Goal: Task Accomplishment & Management: Manage account settings

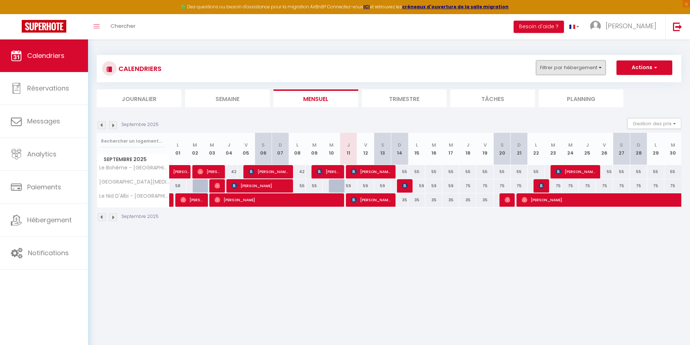
click at [578, 73] on button "Filtrer par hébergement" at bounding box center [571, 68] width 70 height 14
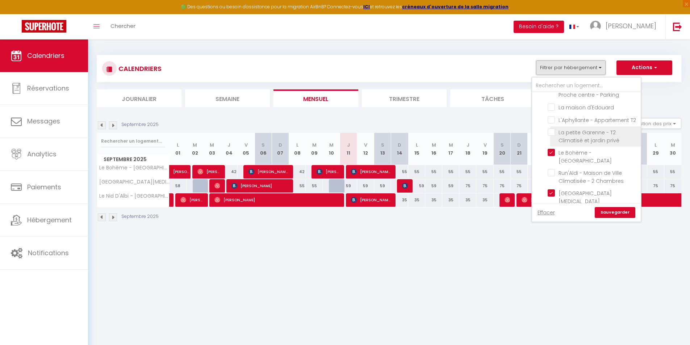
scroll to position [36, 0]
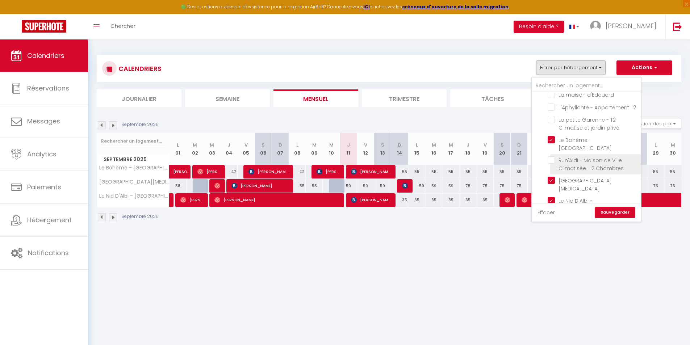
click at [552, 164] on input "Run'Aldi - Maison de Ville Climatisée - 2 Chambres" at bounding box center [593, 160] width 91 height 7
checkbox input "true"
checkbox input "false"
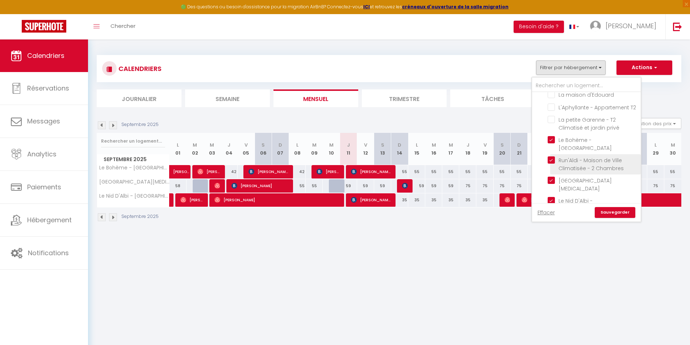
checkbox input "false"
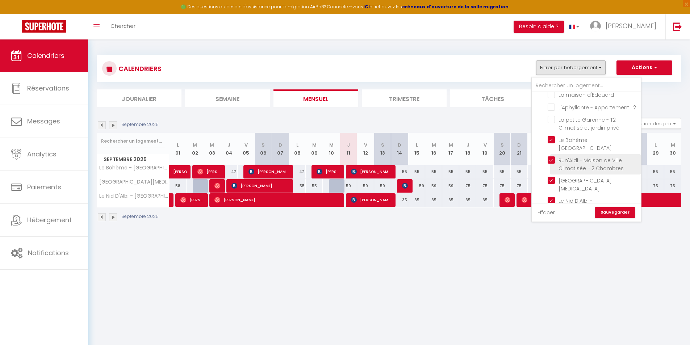
checkbox input "false"
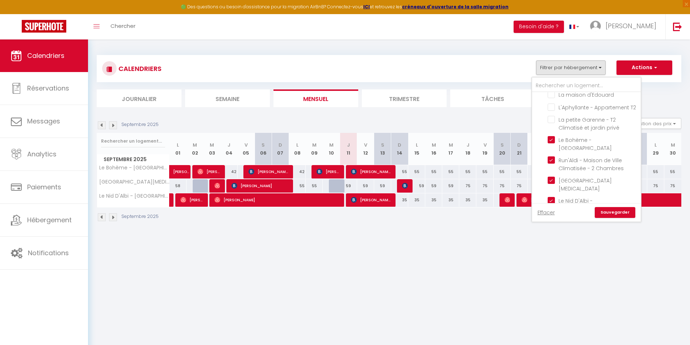
click at [624, 209] on link "Sauvegarder" at bounding box center [615, 212] width 41 height 11
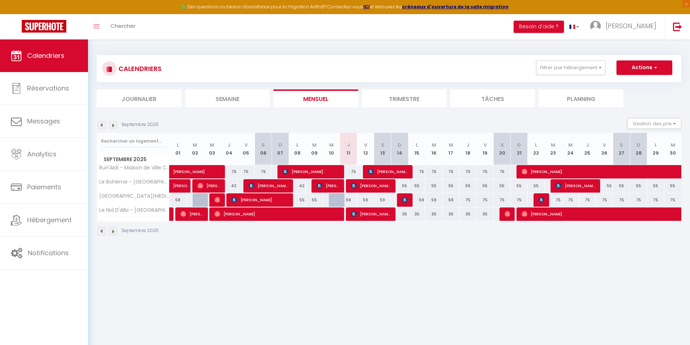
click at [112, 127] on img at bounding box center [113, 125] width 8 height 8
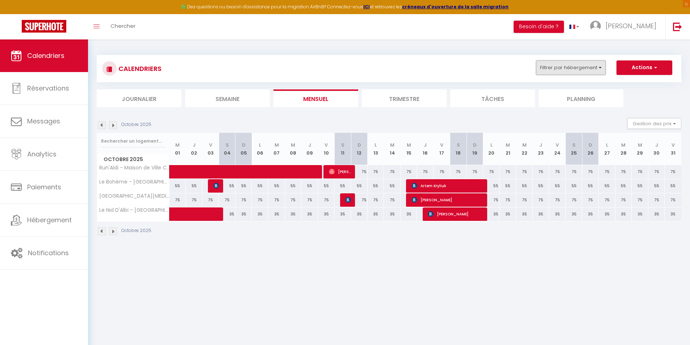
click at [563, 65] on button "Filtrer par hébergement" at bounding box center [571, 68] width 70 height 14
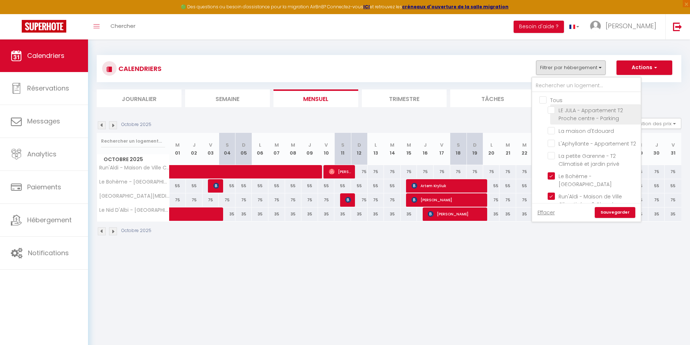
drag, startPoint x: 550, startPoint y: 108, endPoint x: 556, endPoint y: 116, distance: 10.1
click at [550, 108] on input "LE JULA - Appartement T2 Proche centre - Parking" at bounding box center [593, 110] width 91 height 7
checkbox input "true"
checkbox input "false"
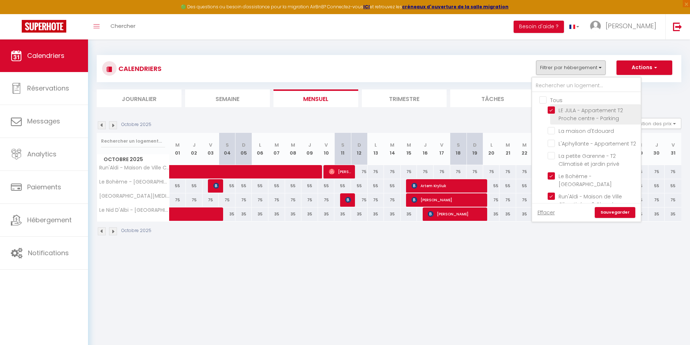
checkbox input "false"
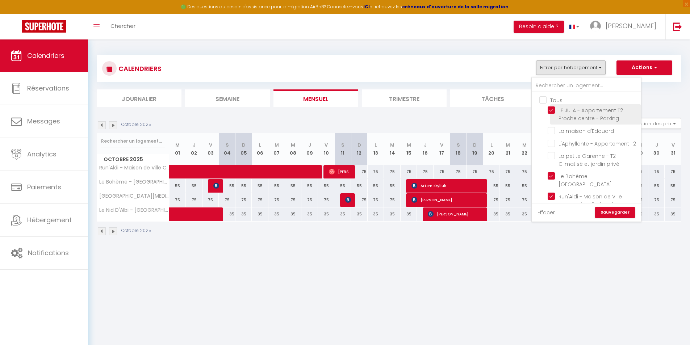
checkbox input "false"
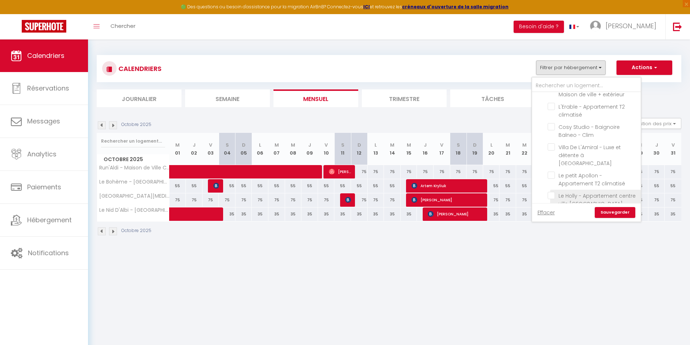
click at [552, 192] on input "Le Holly - Appartement centre ville [GEOGRAPHIC_DATA]" at bounding box center [593, 195] width 91 height 7
checkbox input "true"
checkbox input "false"
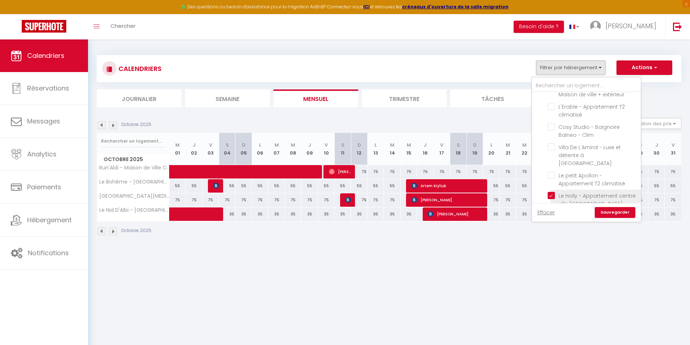
checkbox input "false"
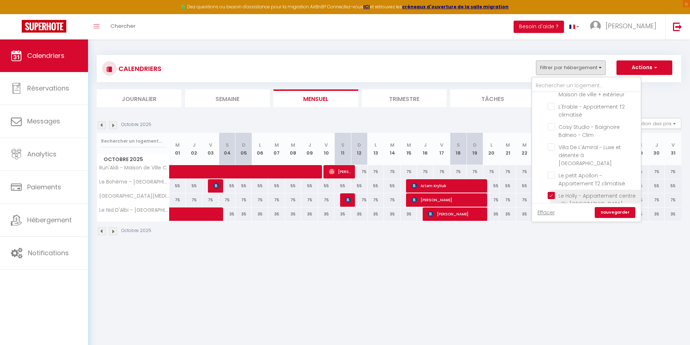
checkbox input "false"
click at [610, 212] on link "Sauvegarder" at bounding box center [615, 212] width 41 height 11
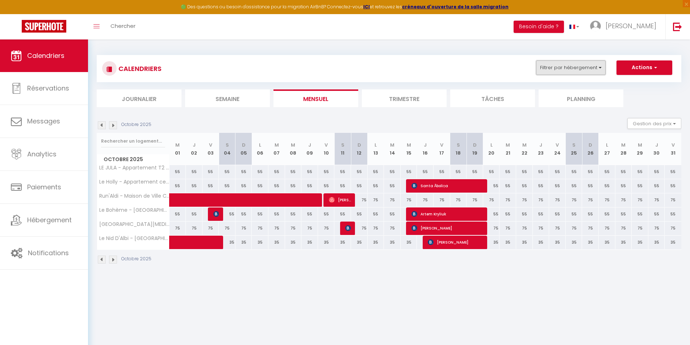
click at [573, 71] on button "Filtrer par hébergement" at bounding box center [571, 68] width 70 height 14
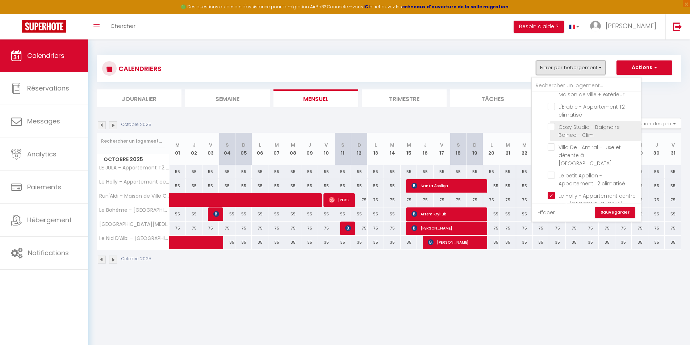
scroll to position [220, 0]
click at [476, 308] on body "🟢 Des questions ou besoin d'assistance pour la migration AirBnB? Connectez-vous…" at bounding box center [345, 211] width 690 height 345
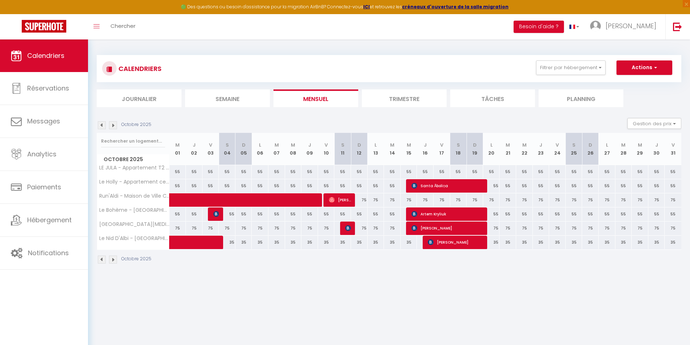
click at [100, 124] on img at bounding box center [102, 125] width 8 height 8
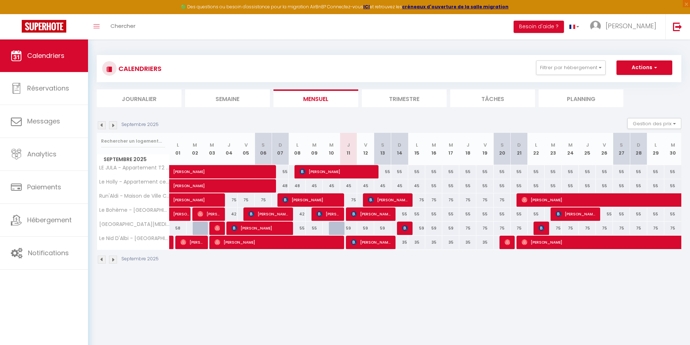
click at [109, 125] on img at bounding box center [113, 125] width 8 height 8
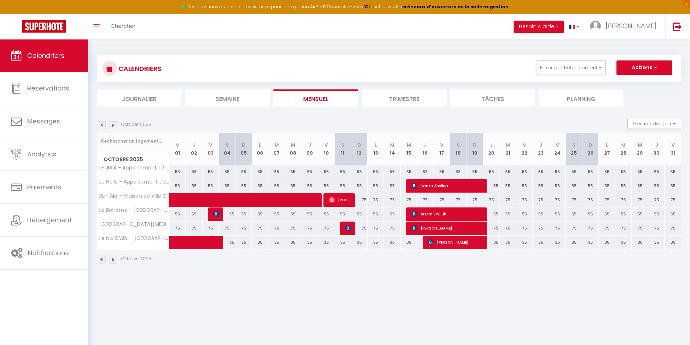
click at [110, 125] on img at bounding box center [113, 125] width 8 height 8
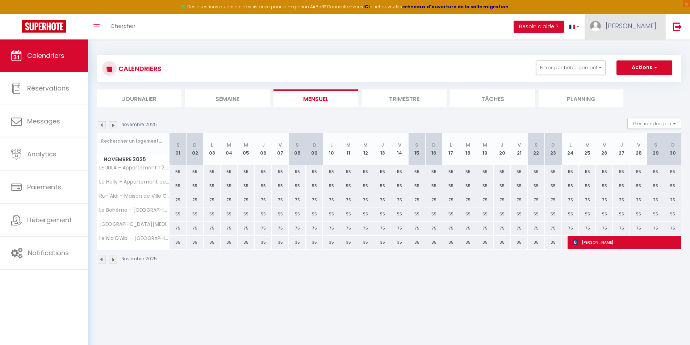
click at [643, 26] on span "[PERSON_NAME]" at bounding box center [631, 25] width 51 height 9
click at [636, 65] on link "Équipe" at bounding box center [637, 63] width 54 height 12
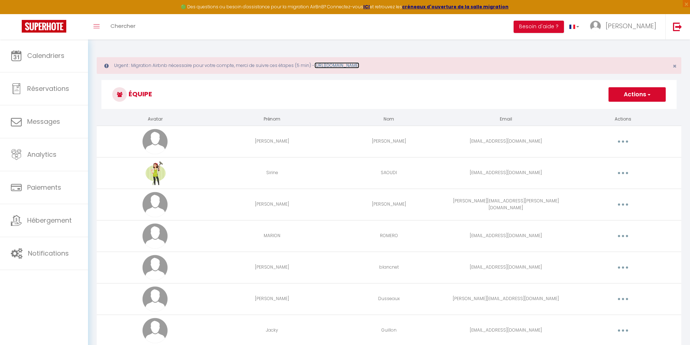
click at [341, 67] on link "[URL][DOMAIN_NAME]" at bounding box center [337, 65] width 45 height 6
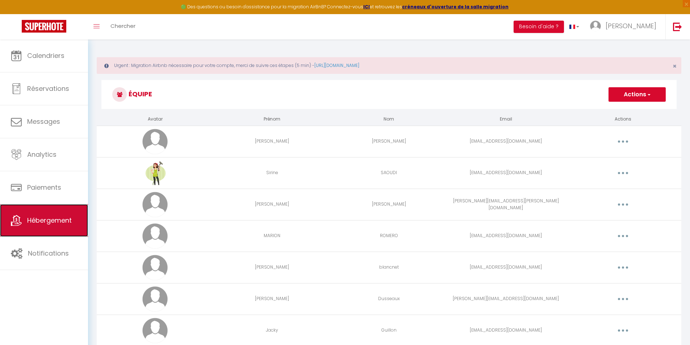
click at [58, 223] on span "Hébergement" at bounding box center [49, 220] width 45 height 9
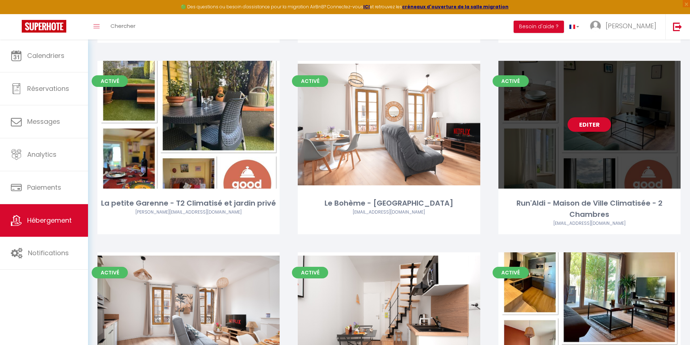
scroll to position [254, 0]
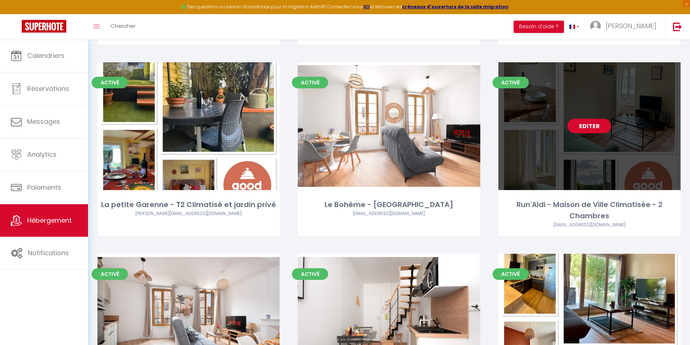
click at [588, 124] on link "Editer" at bounding box center [589, 126] width 43 height 14
click at [587, 125] on link "Editer" at bounding box center [589, 126] width 43 height 14
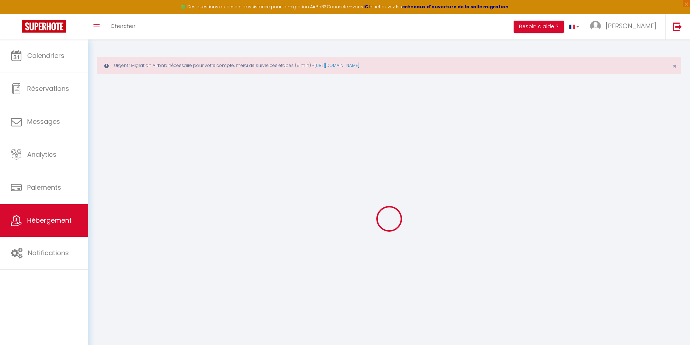
select select
checkbox input "false"
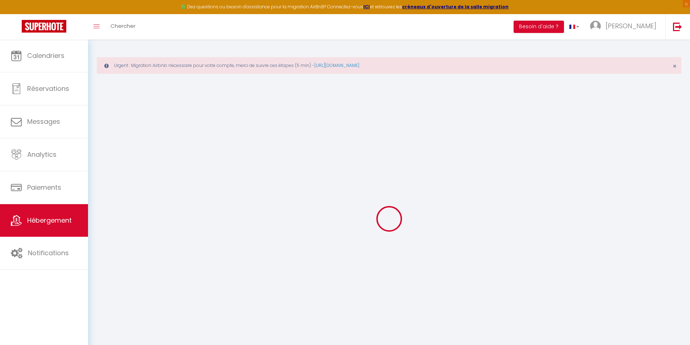
checkbox input "false"
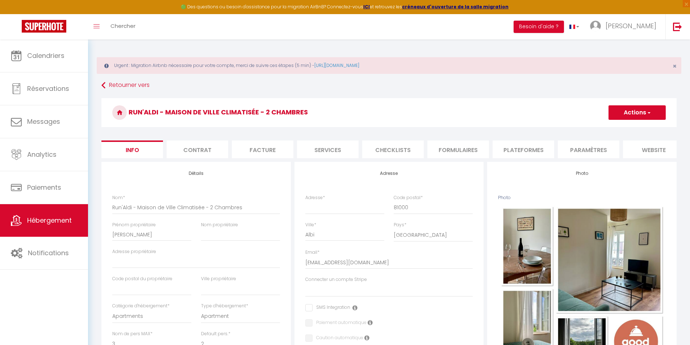
click at [517, 149] on li "Plateformes" at bounding box center [524, 150] width 62 height 18
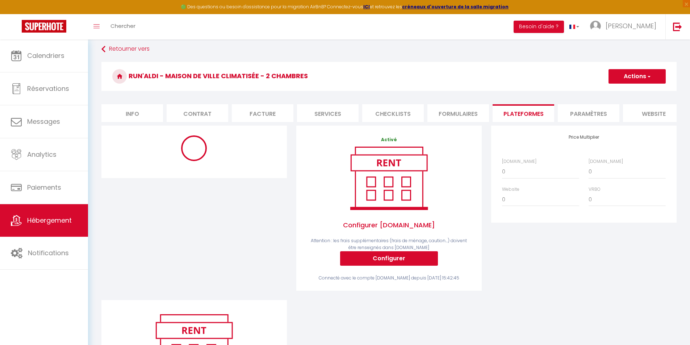
scroll to position [72, 0]
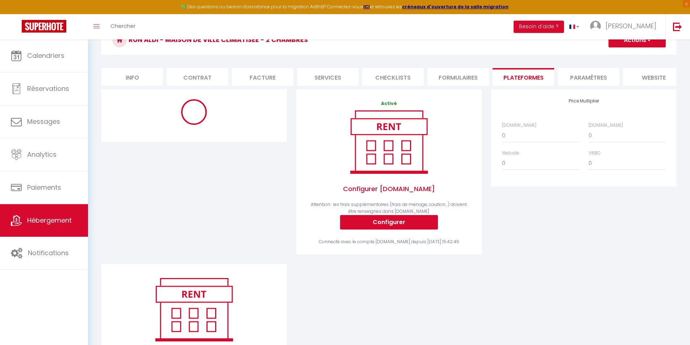
select select "7041-1436253638634651934"
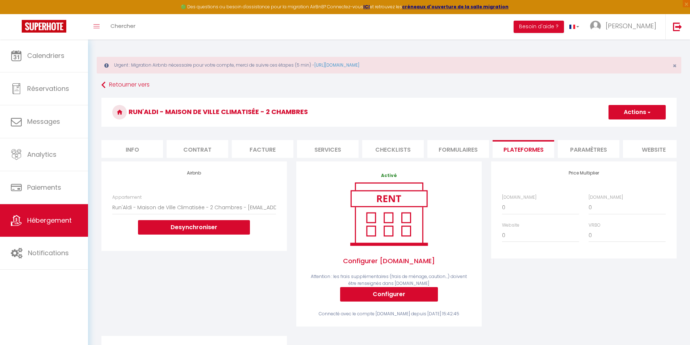
scroll to position [0, 0]
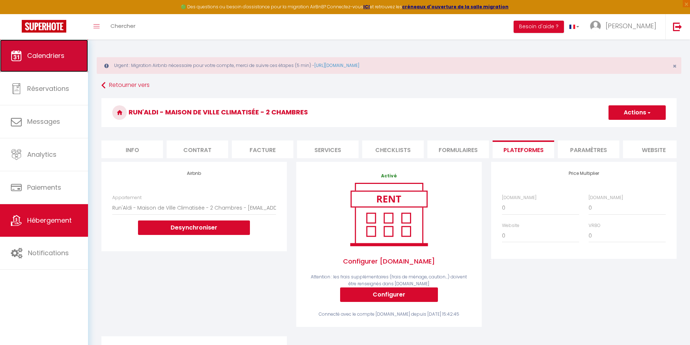
click at [63, 66] on link "Calendriers" at bounding box center [44, 55] width 88 height 33
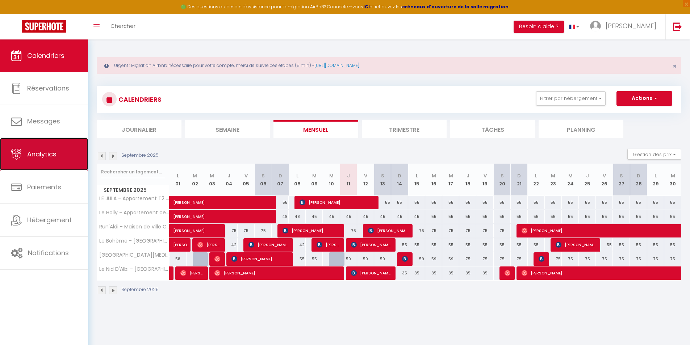
click at [76, 151] on link "Analytics" at bounding box center [44, 154] width 88 height 33
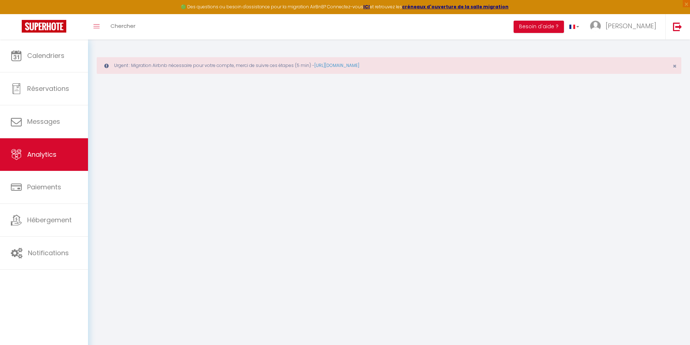
select select "2025"
select select "9"
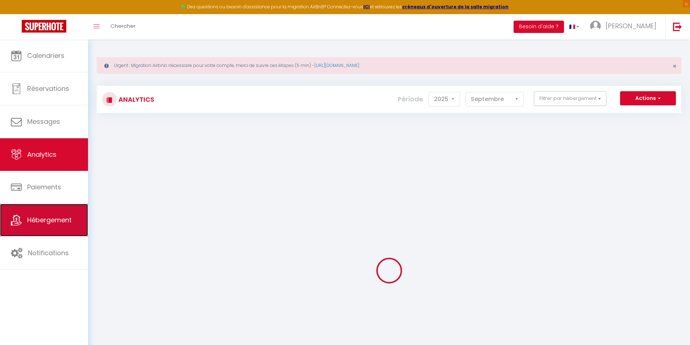
click at [68, 217] on span "Hébergement" at bounding box center [49, 220] width 45 height 9
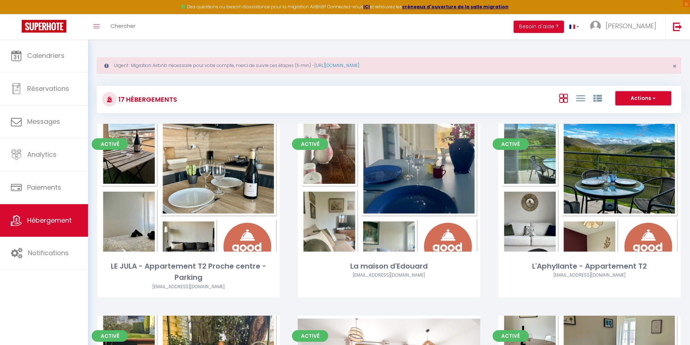
click at [657, 99] on button "Actions" at bounding box center [644, 98] width 56 height 14
click at [641, 26] on span "[PERSON_NAME]" at bounding box center [631, 25] width 51 height 9
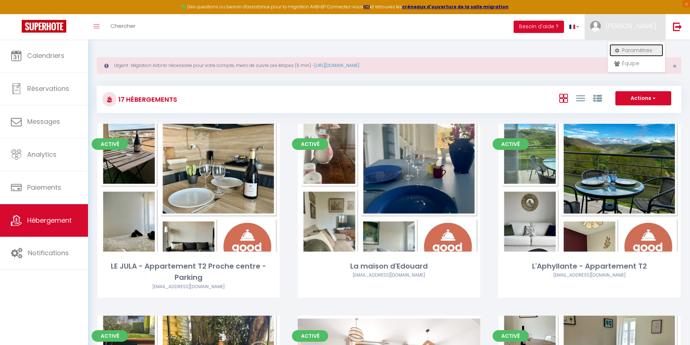
click at [635, 50] on link "Paramètres" at bounding box center [637, 50] width 54 height 12
select select "28"
select select "fr"
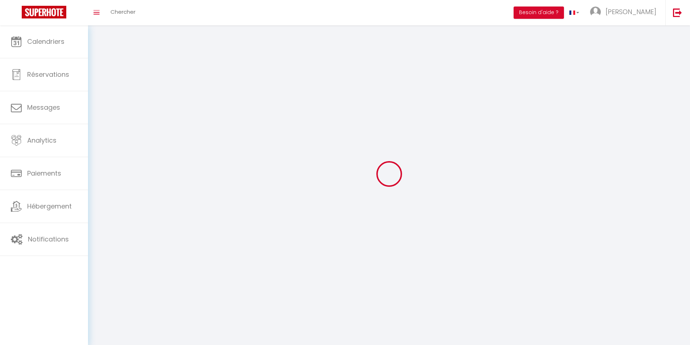
type input "4nQSi63PlVn1KKSALqPv7ElCy"
type input "YepZDRMN6cF8yzAc704fBS9dC"
type input "[URL][DOMAIN_NAME]"
select select "fr"
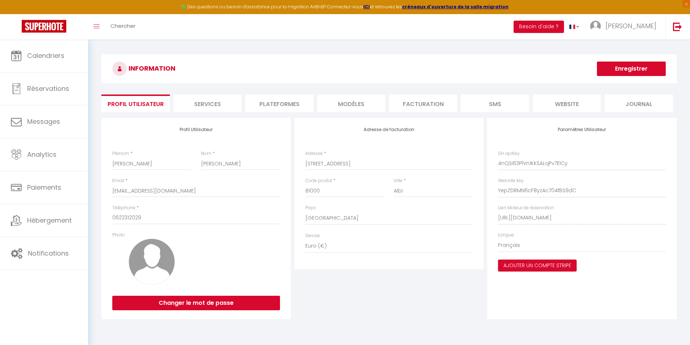
click at [280, 108] on li "Plateformes" at bounding box center [279, 104] width 68 height 18
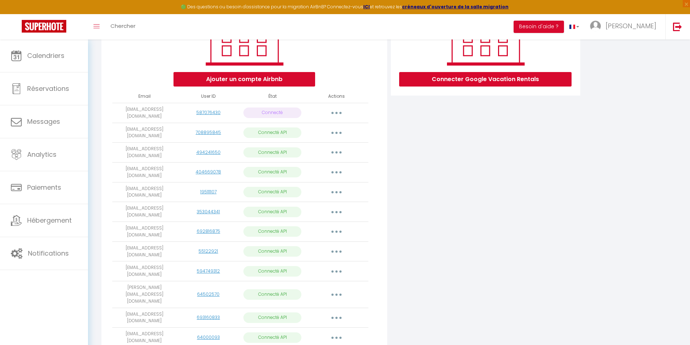
scroll to position [145, 0]
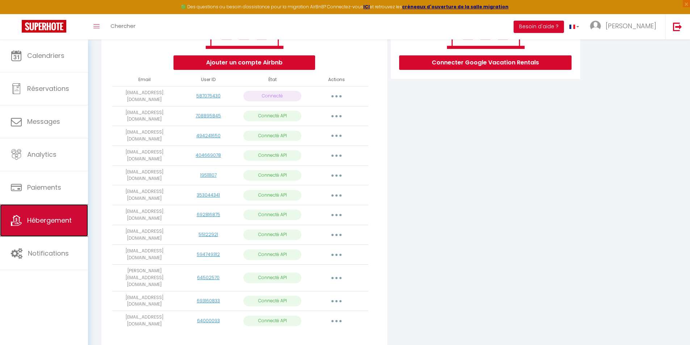
click at [67, 212] on link "Hébergement" at bounding box center [44, 220] width 88 height 33
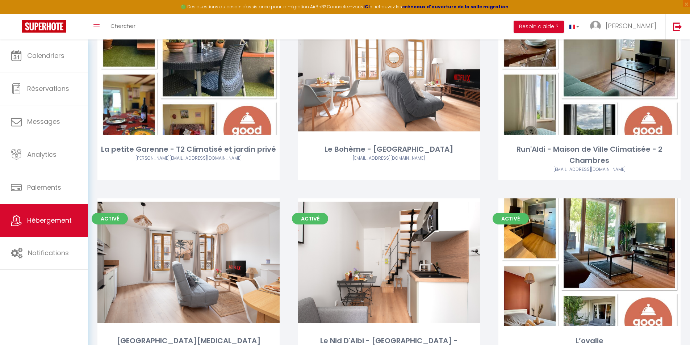
scroll to position [326, 0]
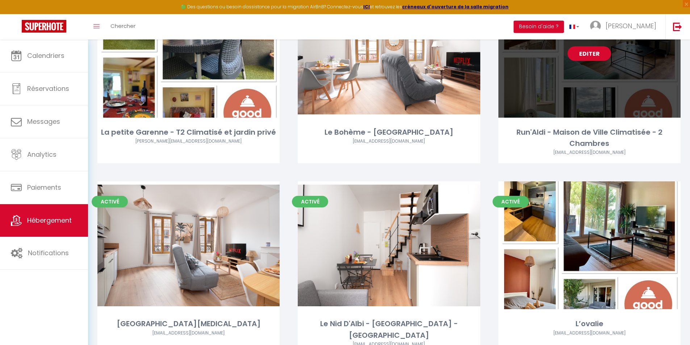
click at [586, 57] on link "Editer" at bounding box center [589, 53] width 43 height 14
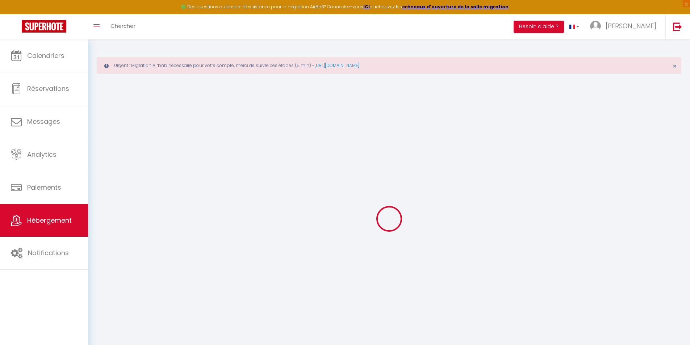
select select "7041-1436253638634651934"
select select
checkbox input "false"
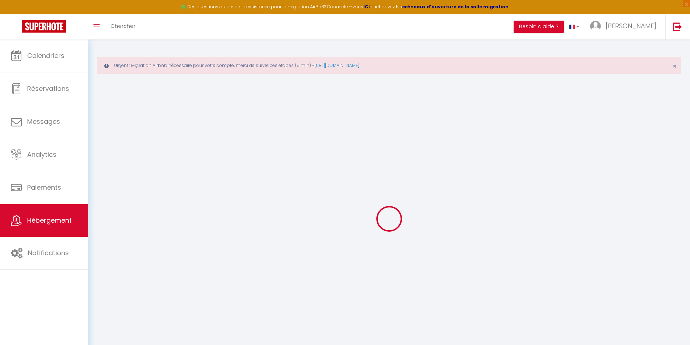
checkbox input "false"
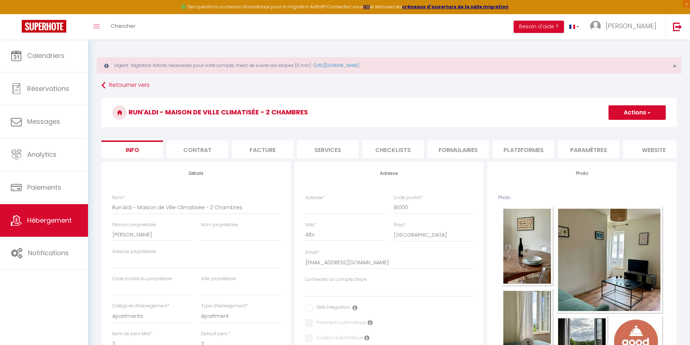
click at [521, 151] on li "Plateformes" at bounding box center [524, 150] width 62 height 18
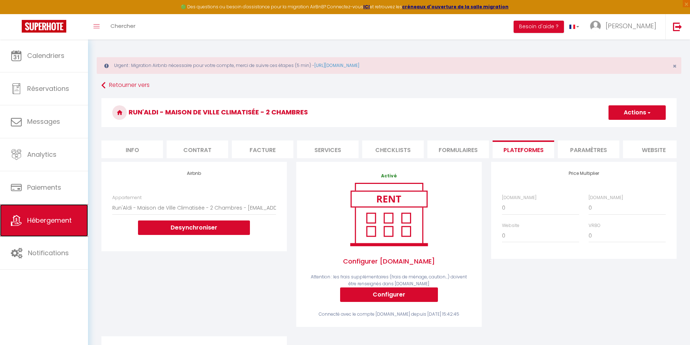
click at [46, 217] on span "Hébergement" at bounding box center [49, 220] width 45 height 9
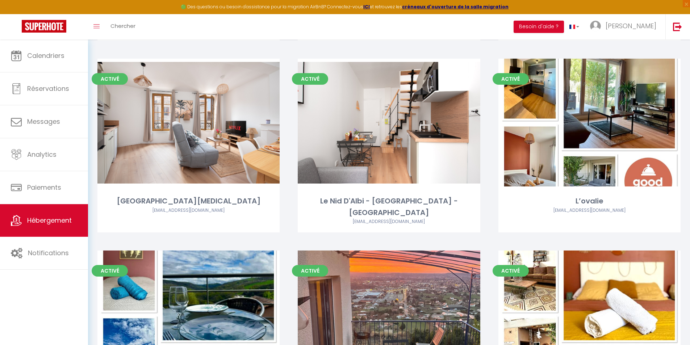
scroll to position [471, 0]
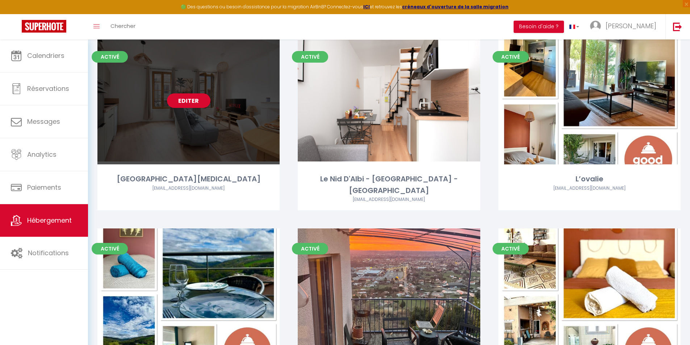
click at [198, 108] on div "Editer" at bounding box center [188, 101] width 182 height 128
select select "3"
select select "2"
select select "1"
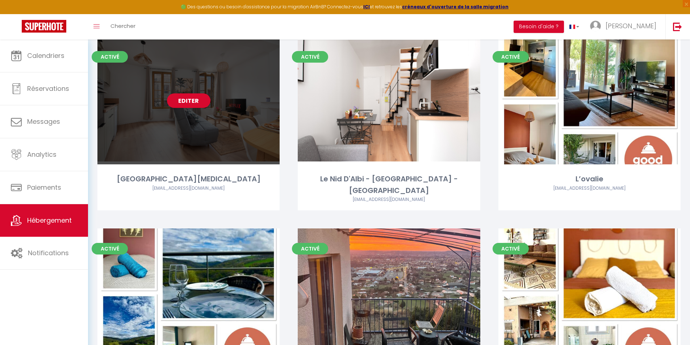
select select "28"
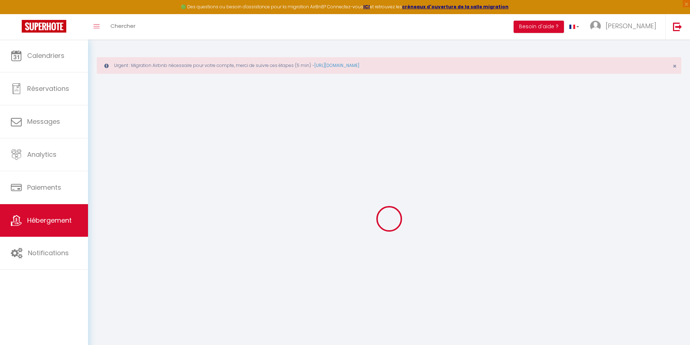
select select
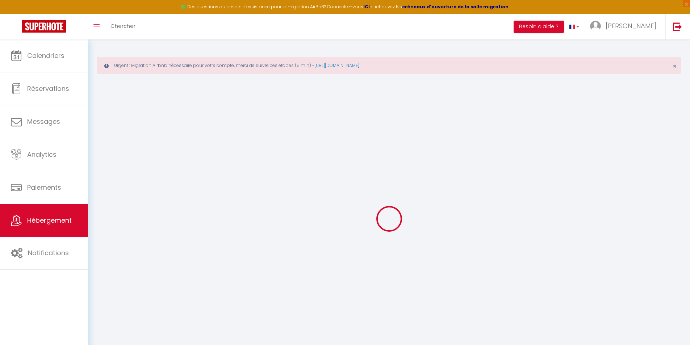
select select
checkbox input "false"
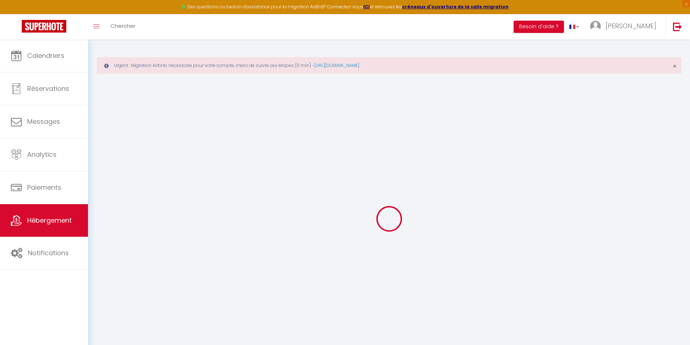
select select
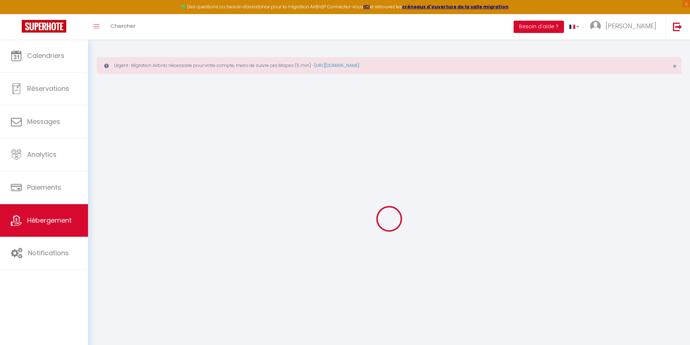
select select
checkbox input "false"
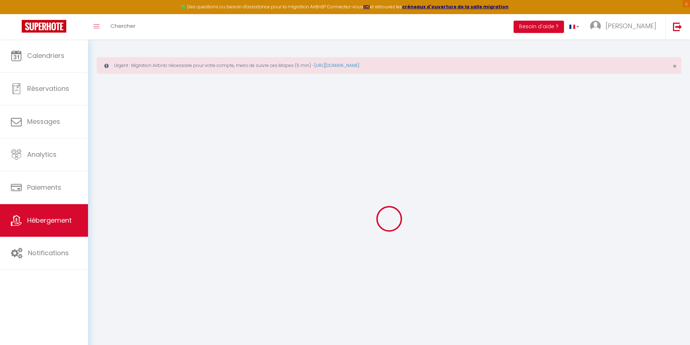
checkbox input "false"
select select
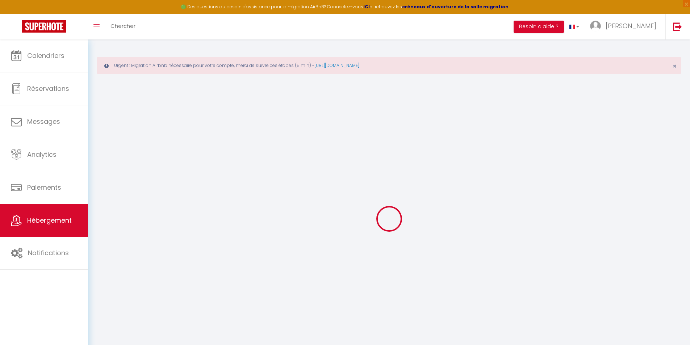
select select
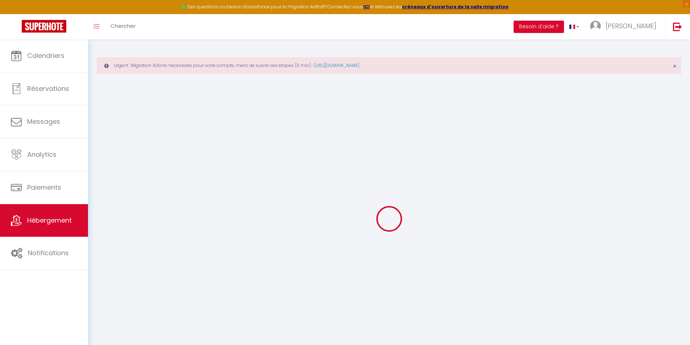
checkbox input "false"
select select
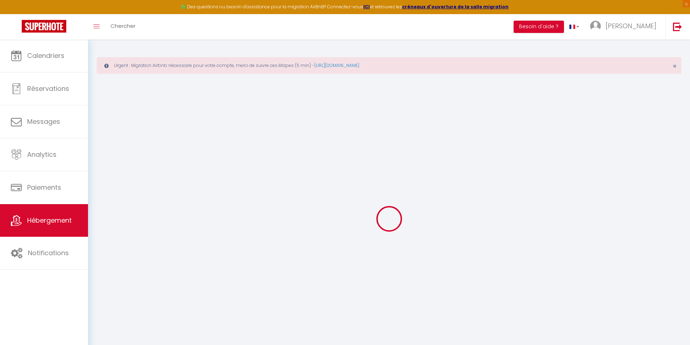
select select
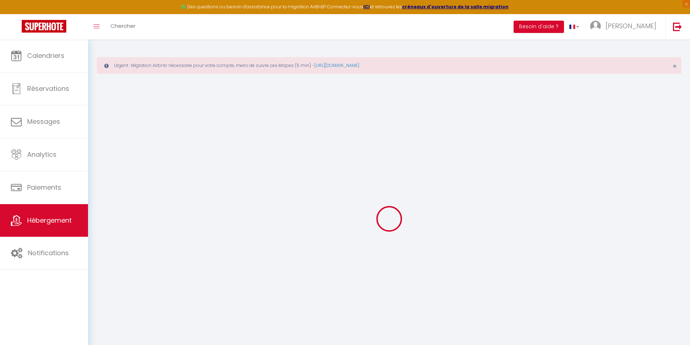
select select
checkbox input "false"
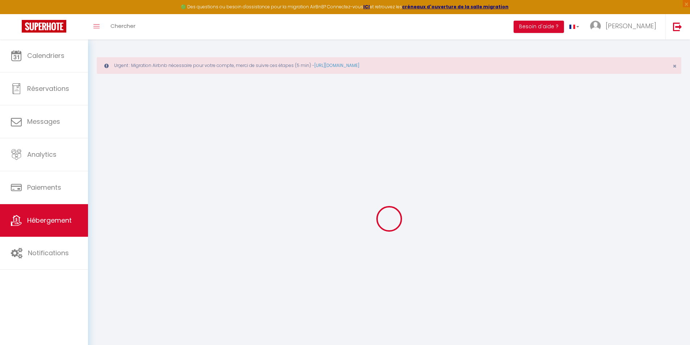
checkbox input "false"
select select
type input "[GEOGRAPHIC_DATA][MEDICAL_DATA]"
type input "[PERSON_NAME]"
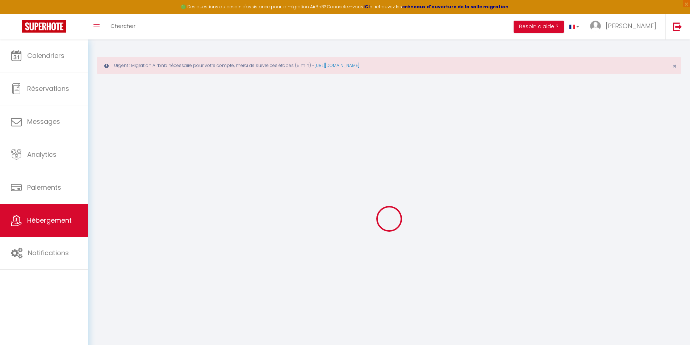
type input "[PERSON_NAME]"
select select "6"
select select "2"
select select
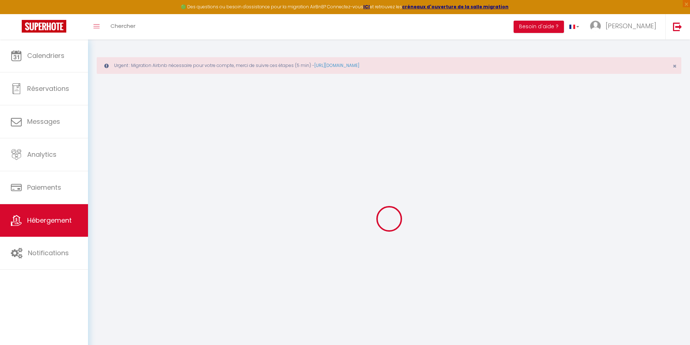
select select
type input "Albi"
type input "[EMAIL_ADDRESS][DOMAIN_NAME]"
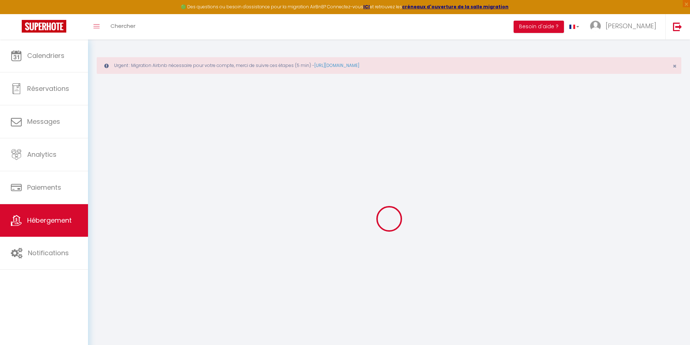
select select
checkbox input "false"
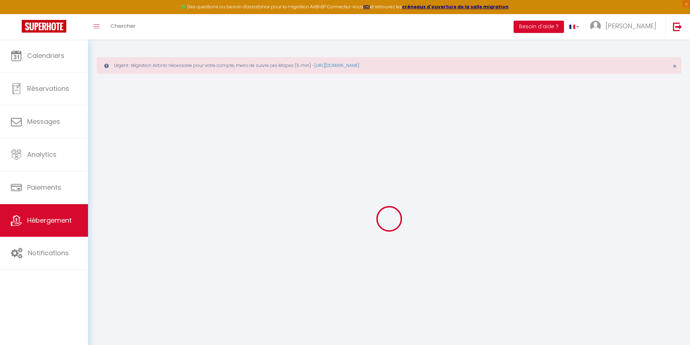
type input "0"
select select
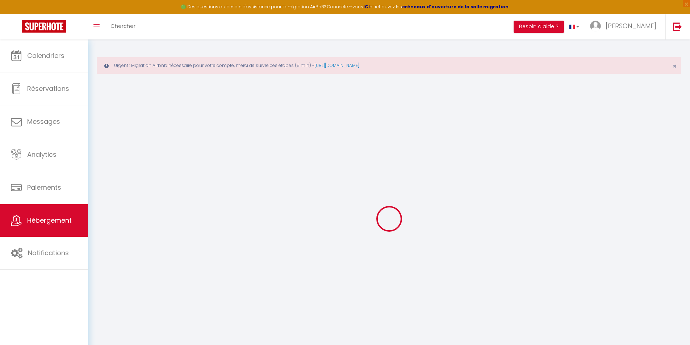
select select
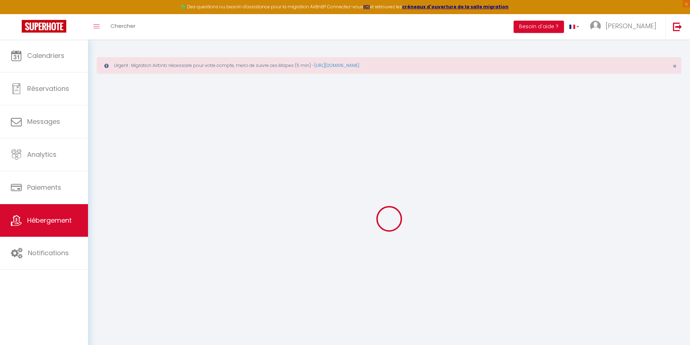
checkbox input "false"
select select "+ 15 %"
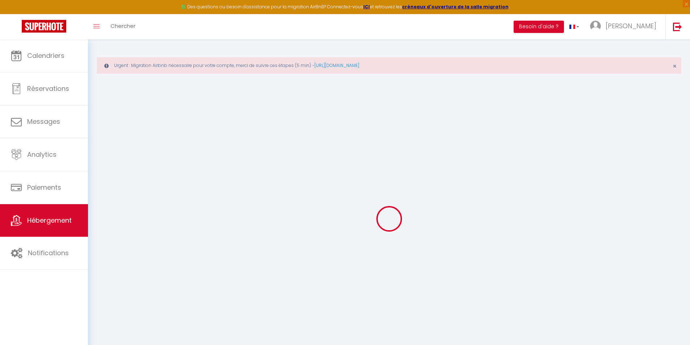
select select "+ 13 %"
select select
checkbox input "false"
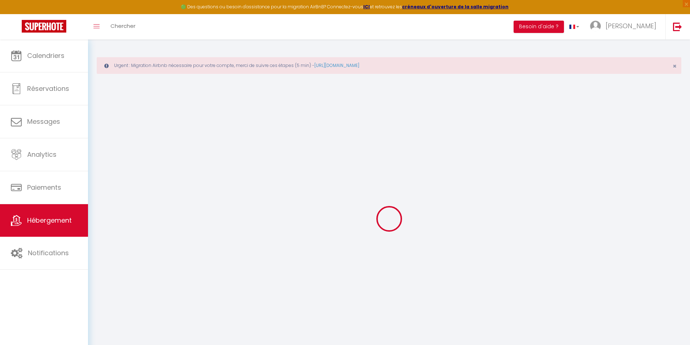
checkbox input "false"
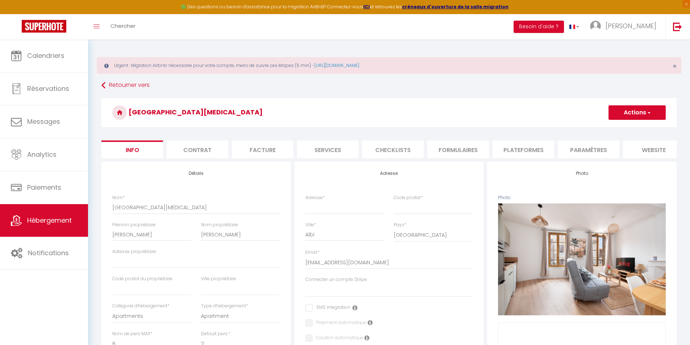
click at [511, 153] on li "Plateformes" at bounding box center [524, 150] width 62 height 18
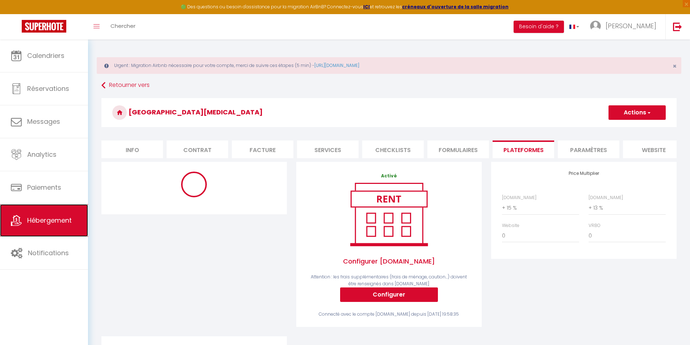
select select "365"
select select "EUR"
select select
select select "13009-1471672946894119694"
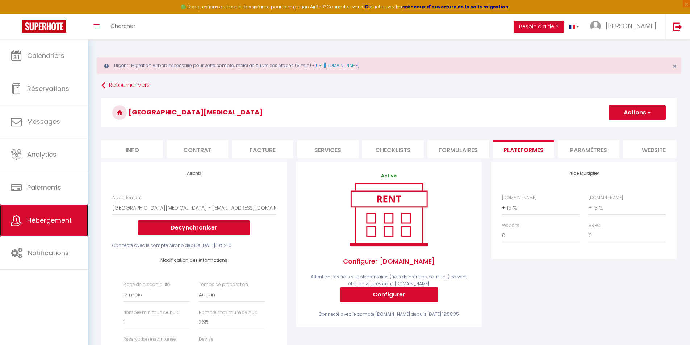
click at [58, 214] on link "Hébergement" at bounding box center [44, 220] width 88 height 33
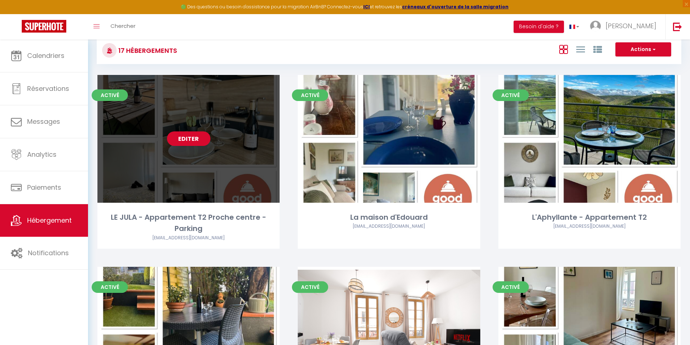
scroll to position [109, 0]
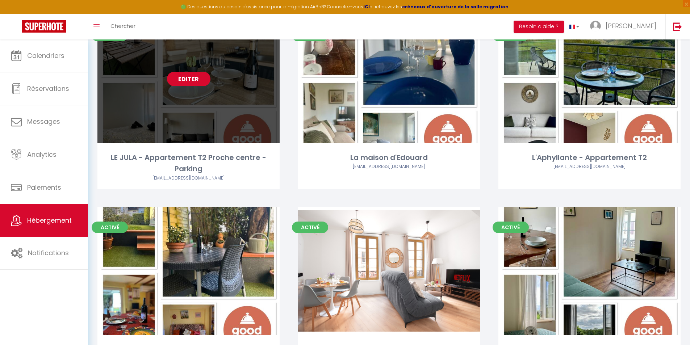
click at [191, 72] on link "Editer" at bounding box center [188, 79] width 43 height 14
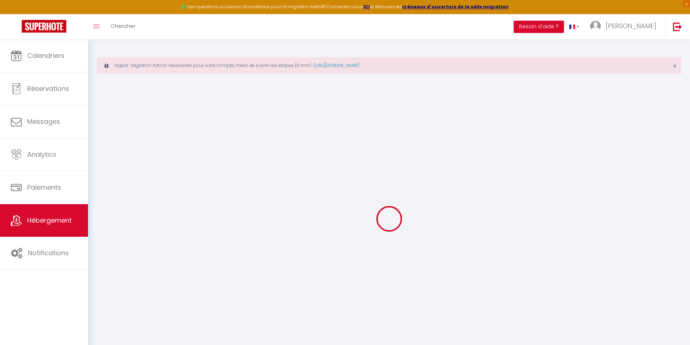
select select
checkbox input "false"
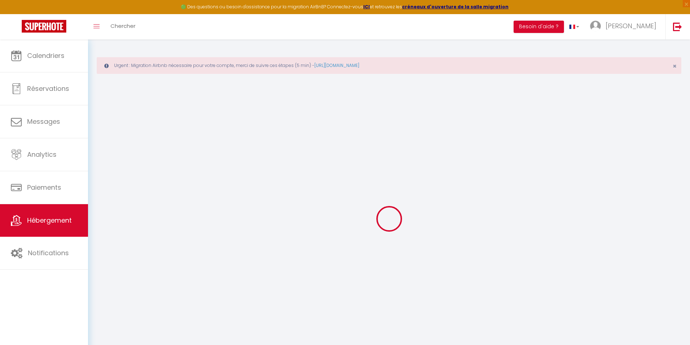
checkbox input "false"
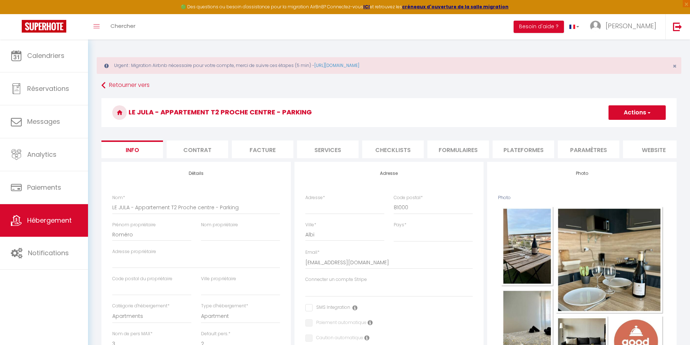
click at [532, 149] on li "Plateformes" at bounding box center [524, 150] width 62 height 18
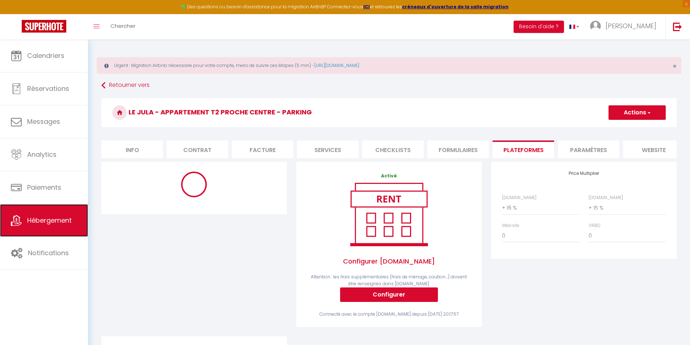
click at [66, 223] on span "Hébergement" at bounding box center [49, 220] width 45 height 9
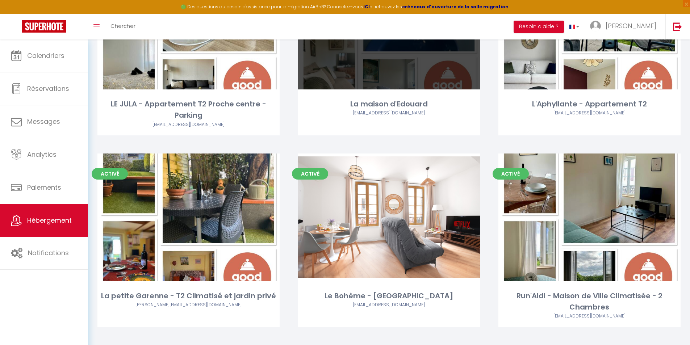
scroll to position [181, 0]
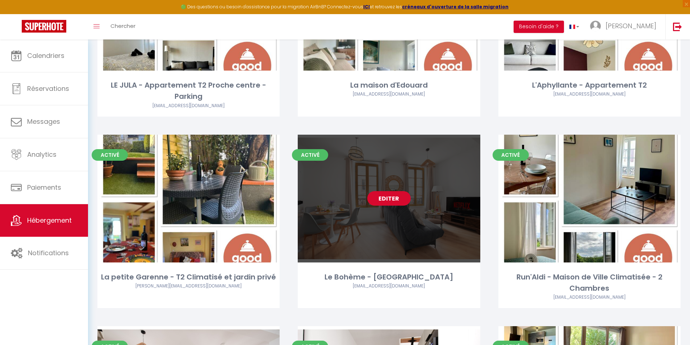
click at [384, 198] on link "Editer" at bounding box center [388, 198] width 43 height 14
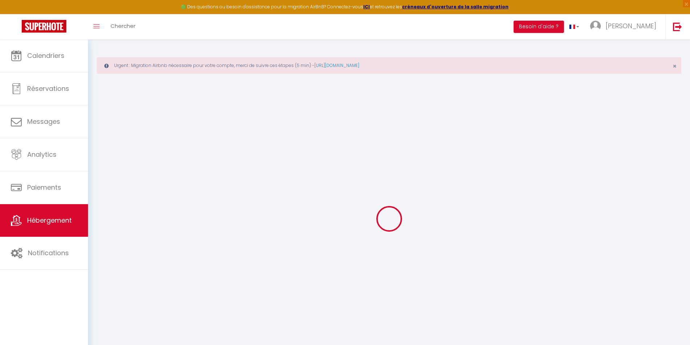
select select
checkbox input "false"
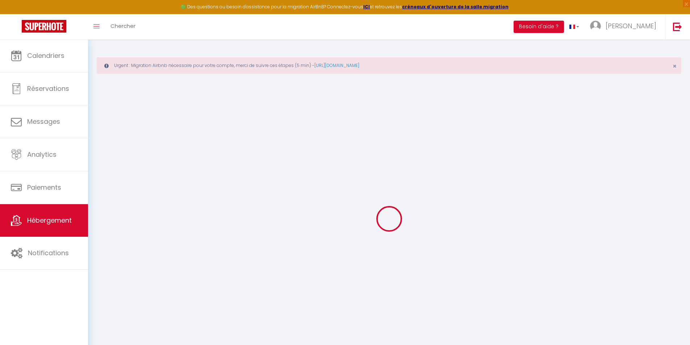
checkbox input "false"
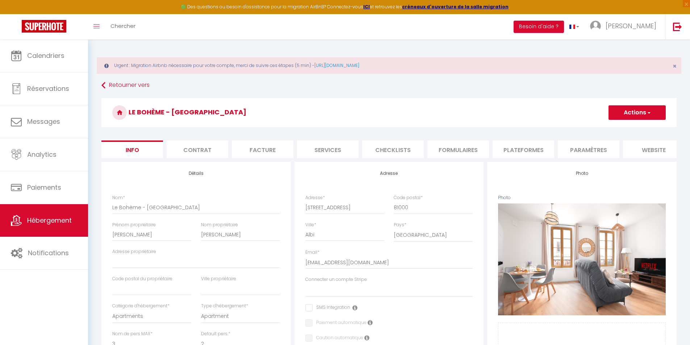
click at [518, 146] on li "Plateformes" at bounding box center [524, 150] width 62 height 18
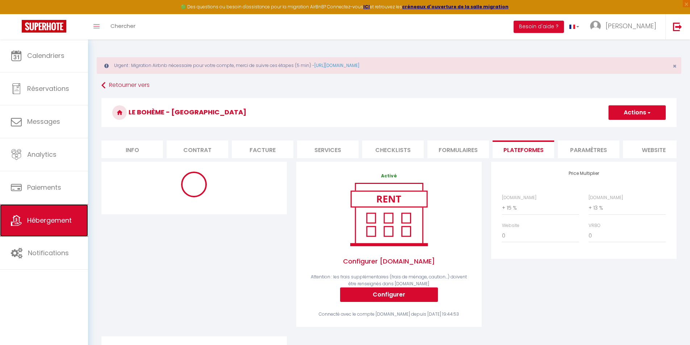
click at [44, 226] on link "Hébergement" at bounding box center [44, 220] width 88 height 33
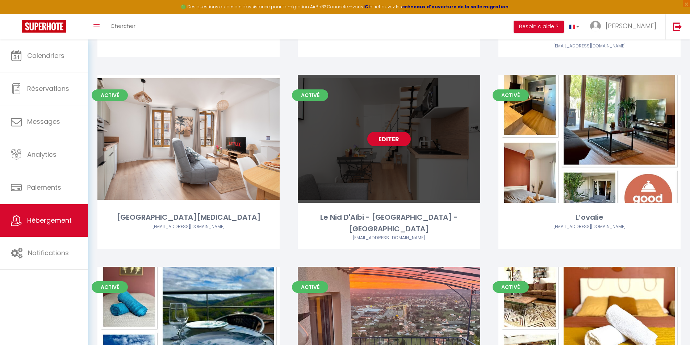
scroll to position [435, 0]
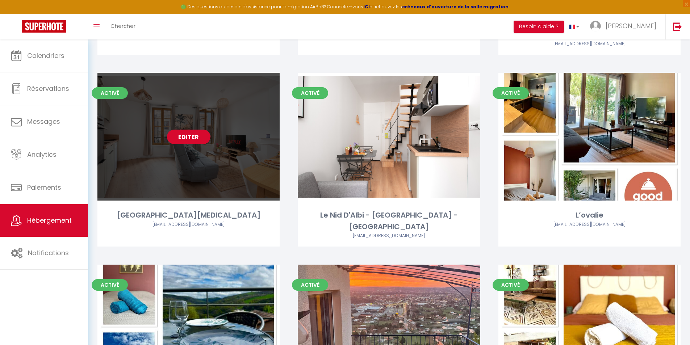
click at [197, 137] on link "Editer" at bounding box center [188, 137] width 43 height 14
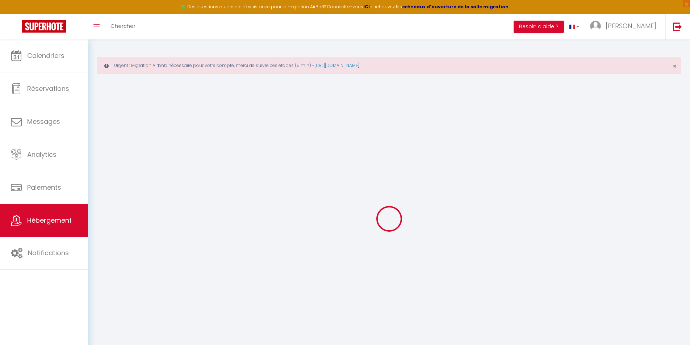
select select "13009-1471672946894119694"
select select "+ 15 %"
select select "+ 13 %"
select select
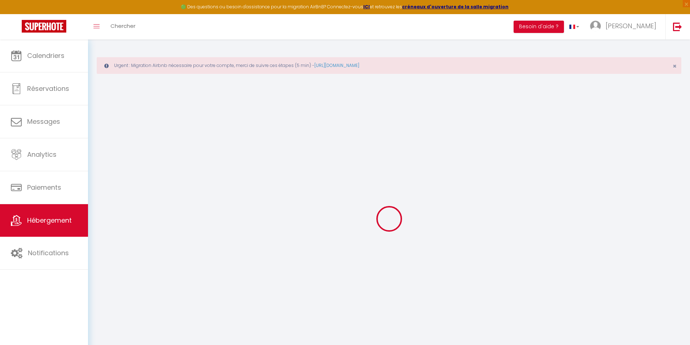
checkbox input "false"
select select "365"
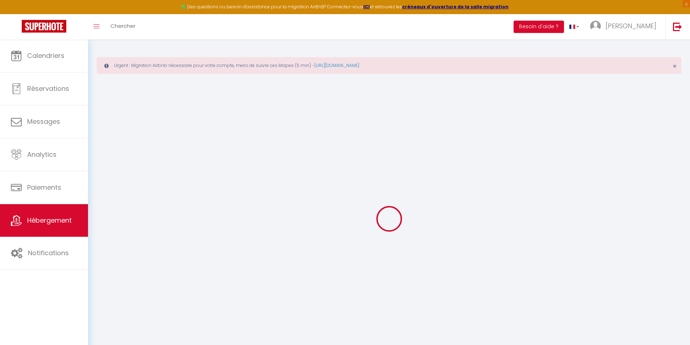
select select "EUR"
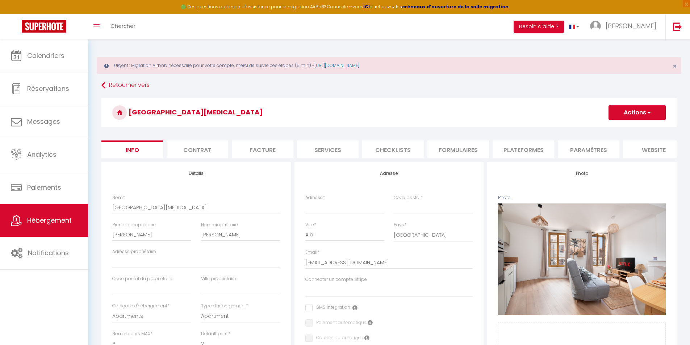
click at [538, 146] on li "Plateformes" at bounding box center [524, 150] width 62 height 18
select select
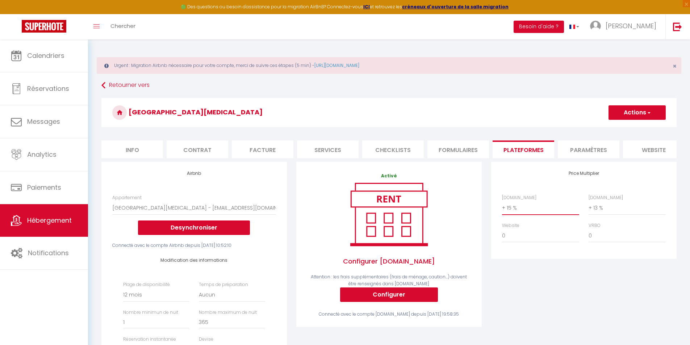
click at [541, 212] on select "0 + 1 % + 2 % + 3 % + 4 % + 5 % + 6 % + 7 % + 8 % + 9 %" at bounding box center [540, 208] width 77 height 14
select select "+ 11 %"
click at [502, 207] on select "0 + 1 % + 2 % + 3 % + 4 % + 5 % + 6 % + 7 % + 8 % + 9 %" at bounding box center [540, 208] width 77 height 14
select select
click at [594, 212] on select "0 + 1 % + 2 % + 3 % + 4 % + 5 % + 6 % + 7 % + 8 % + 9 %" at bounding box center [627, 208] width 77 height 14
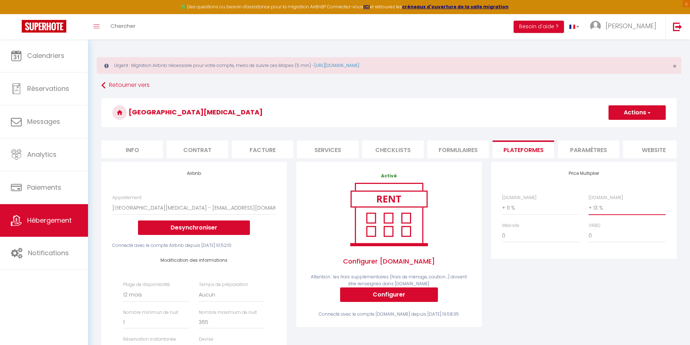
select select "+ 11 %"
click at [589, 207] on select "0 + 1 % + 2 % + 3 % + 4 % + 5 % + 6 % + 7 % + 8 % + 9 %" at bounding box center [627, 208] width 77 height 14
select select
click at [628, 116] on button "Actions" at bounding box center [637, 112] width 57 height 14
click at [628, 130] on link "Enregistrer" at bounding box center [636, 128] width 57 height 9
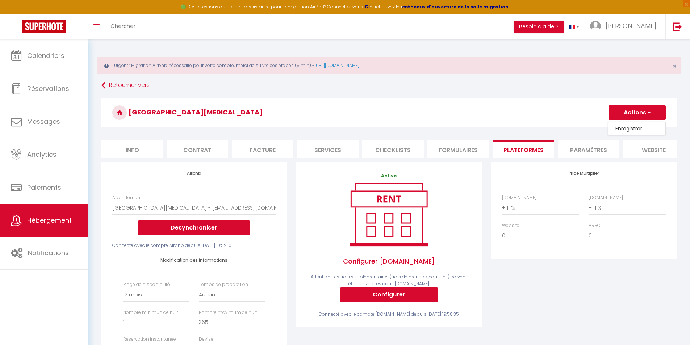
select select "365"
select select "EUR"
select select
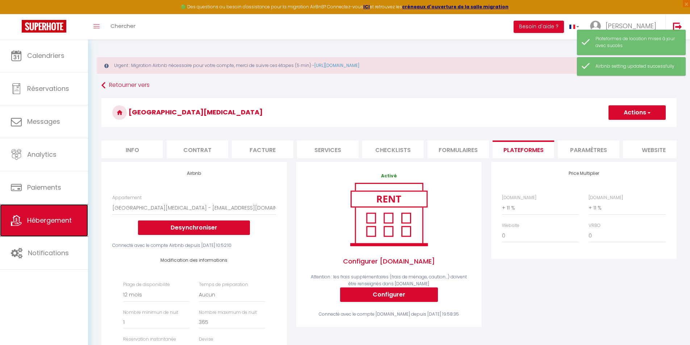
click at [26, 212] on link "Hébergement" at bounding box center [44, 220] width 88 height 33
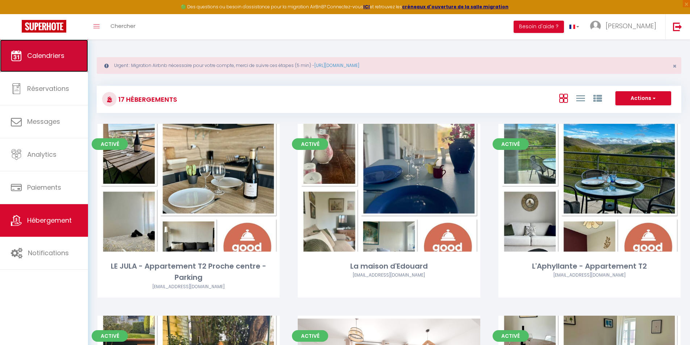
click at [48, 60] on link "Calendriers" at bounding box center [44, 55] width 88 height 33
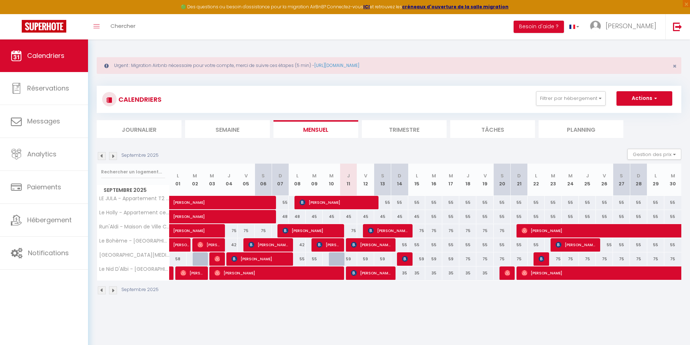
click at [468, 259] on div "75" at bounding box center [467, 259] width 17 height 13
type input "75"
type input "Jeu 18 Septembre 2025"
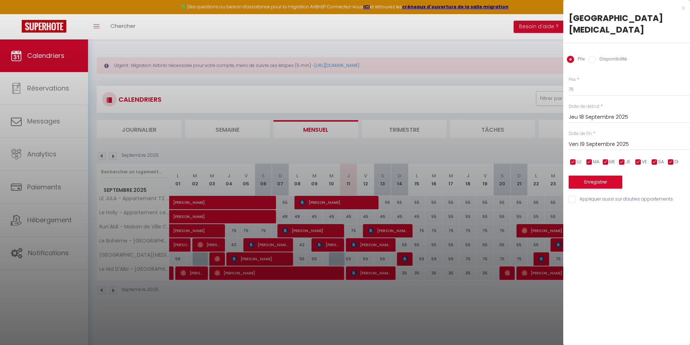
click at [608, 138] on div "[DATE] < [DATE] > Dim Lun Mar Mer Jeu Ven Sam 1 2 3 4 5 6 7 8 9 10 11 12 13 14 …" at bounding box center [629, 143] width 121 height 13
click at [611, 143] on input "Ven 19 Septembre 2025" at bounding box center [629, 144] width 121 height 9
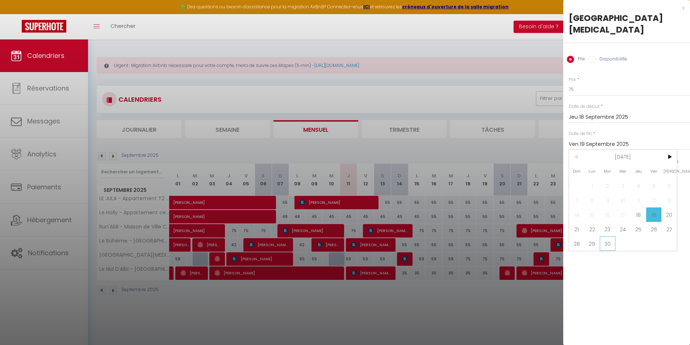
click at [605, 243] on span "30" at bounding box center [608, 244] width 16 height 14
type input "[DATE]"
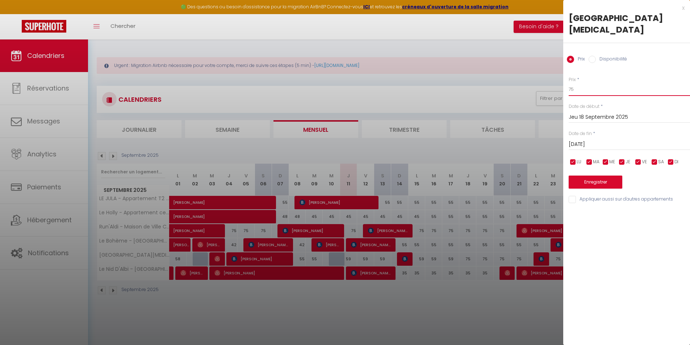
drag, startPoint x: 607, startPoint y: 92, endPoint x: 384, endPoint y: 106, distance: 223.0
click at [384, 106] on body "🟢 Des questions ou besoin d'assistance pour la migration AirBnB? Connectez-vous…" at bounding box center [345, 211] width 690 height 345
type input "65"
click at [604, 182] on button "Enregistrer" at bounding box center [596, 182] width 54 height 13
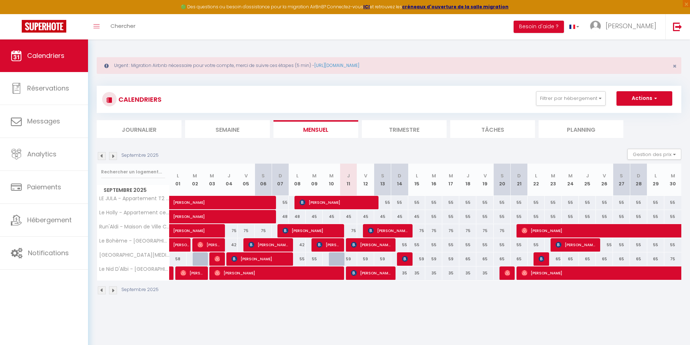
click at [113, 157] on img at bounding box center [113, 156] width 8 height 8
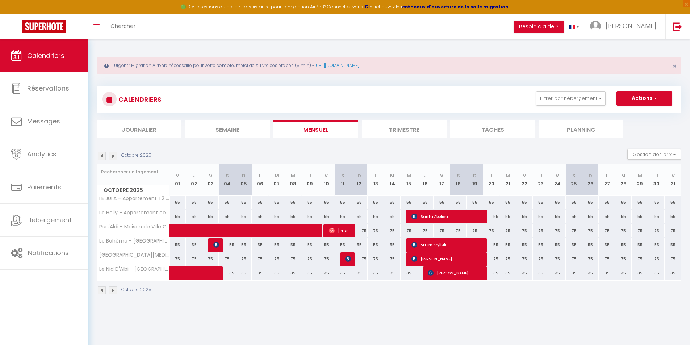
click at [112, 157] on img at bounding box center [113, 156] width 8 height 8
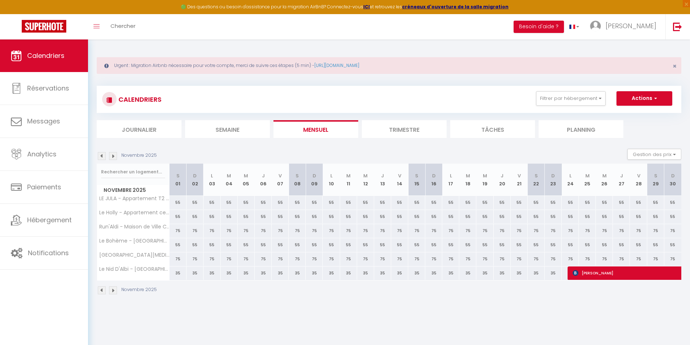
click at [112, 157] on img at bounding box center [113, 156] width 8 height 8
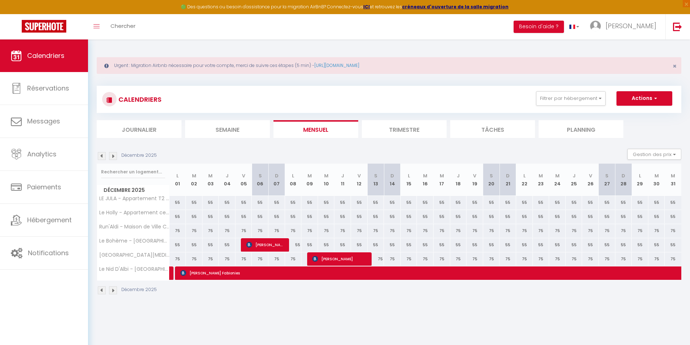
click at [112, 157] on img at bounding box center [113, 156] width 8 height 8
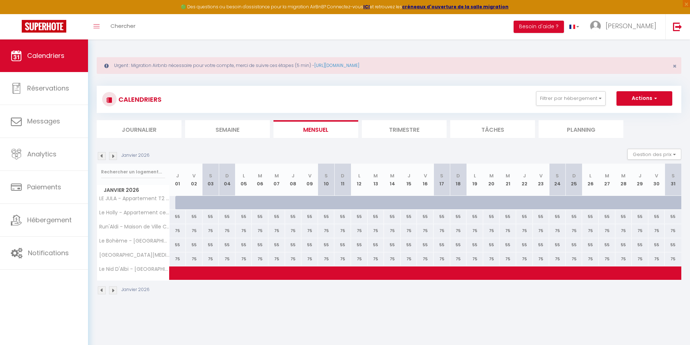
click at [112, 157] on img at bounding box center [113, 156] width 8 height 8
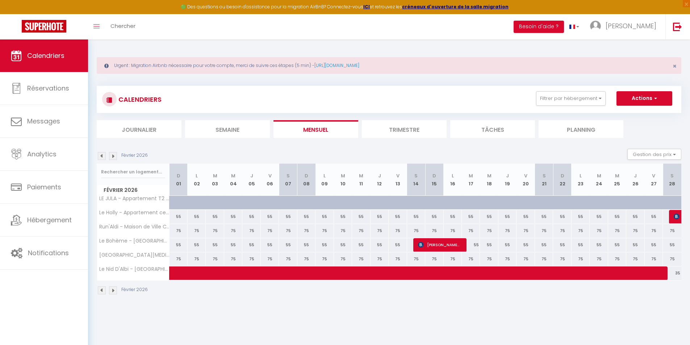
click at [112, 157] on img at bounding box center [113, 156] width 8 height 8
